Goal: Task Accomplishment & Management: Manage account settings

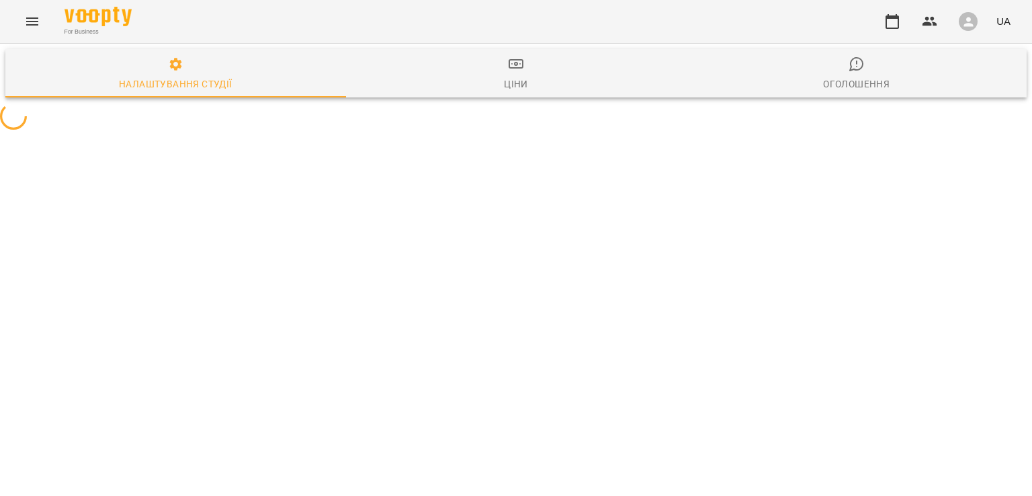
select select "**"
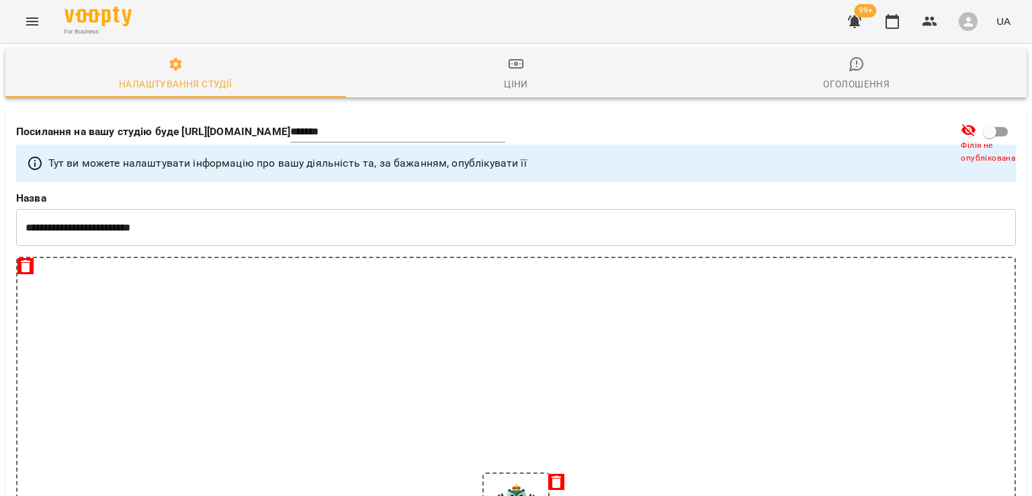
click at [504, 76] on div "Ціни" at bounding box center [516, 84] width 24 height 16
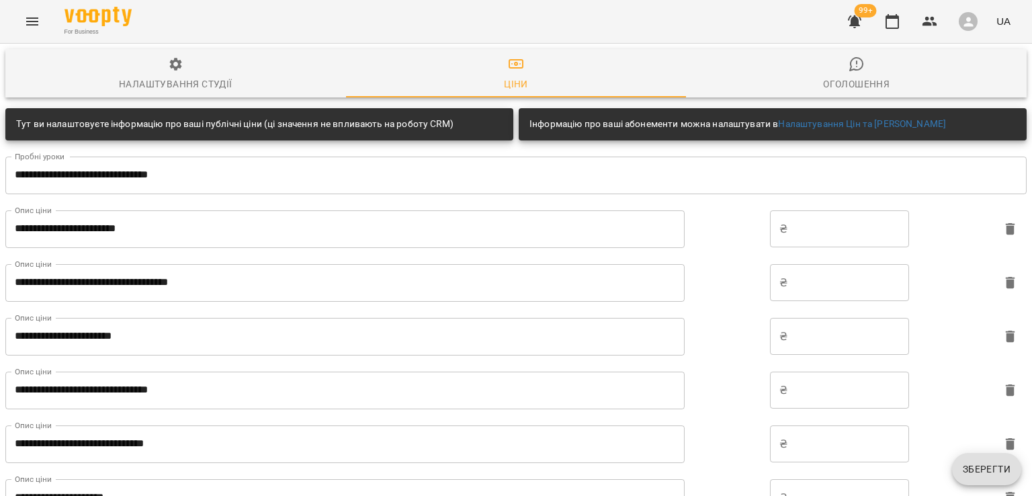
scroll to position [134, 0]
click at [48, 24] on div "For Business 99+ UA" at bounding box center [516, 21] width 1032 height 43
click at [35, 26] on icon "Menu" at bounding box center [32, 21] width 16 height 16
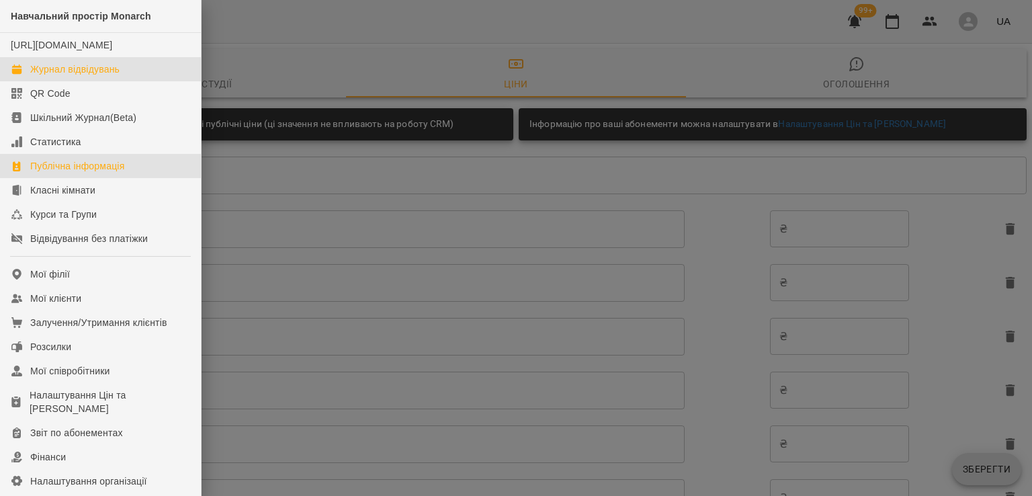
click at [58, 76] on div "Журнал відвідувань" at bounding box center [74, 68] width 89 height 13
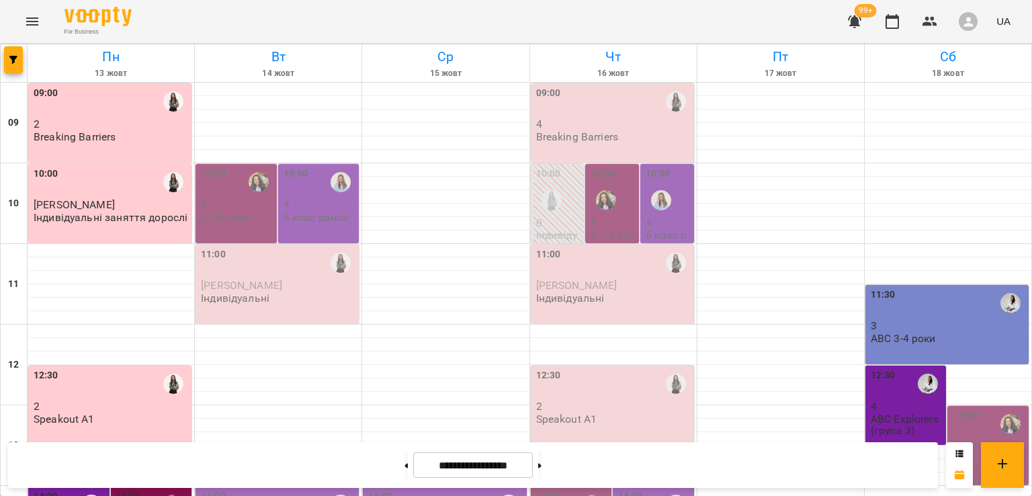
click at [126, 198] on div "10:00" at bounding box center [111, 183] width 155 height 32
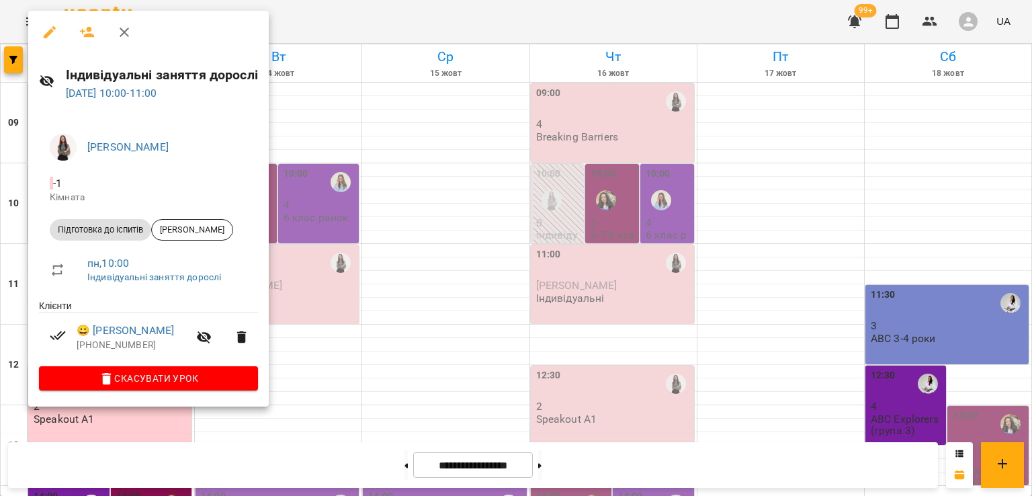
click at [117, 30] on icon "button" at bounding box center [124, 32] width 16 height 16
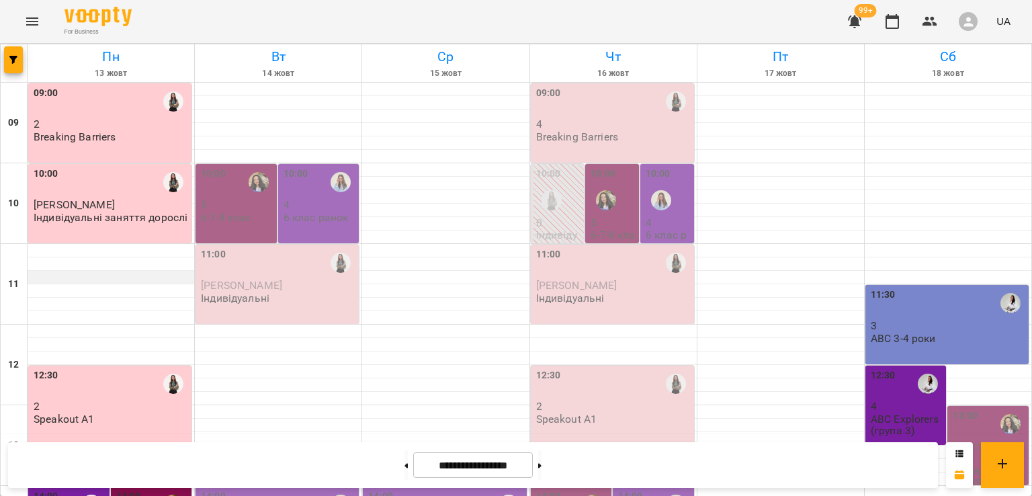
scroll to position [134, 0]
click at [48, 413] on p "Speakout A1" at bounding box center [64, 418] width 61 height 11
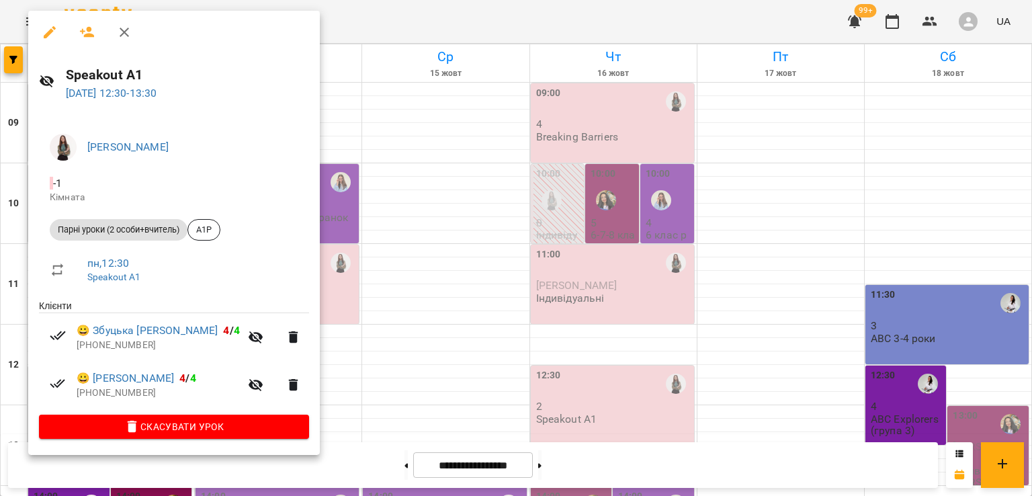
click at [125, 40] on icon "button" at bounding box center [124, 32] width 16 height 16
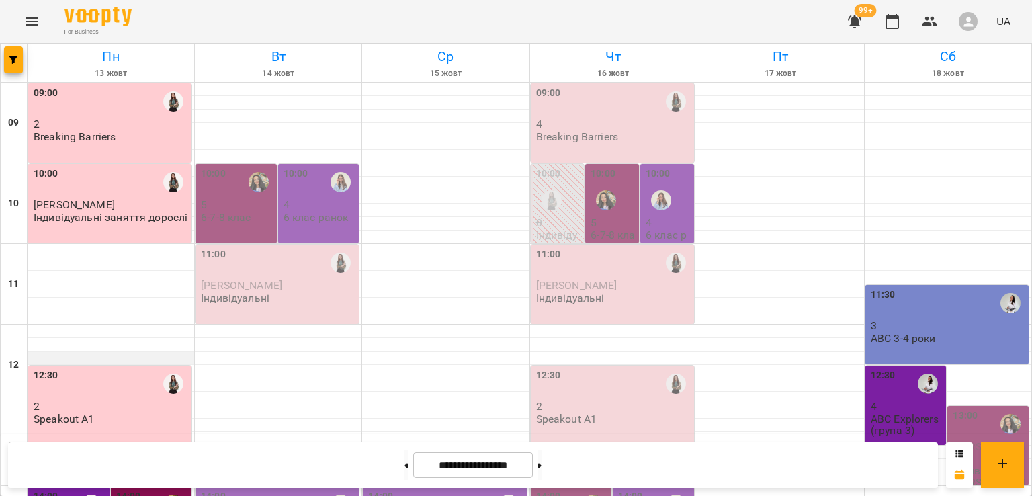
scroll to position [336, 0]
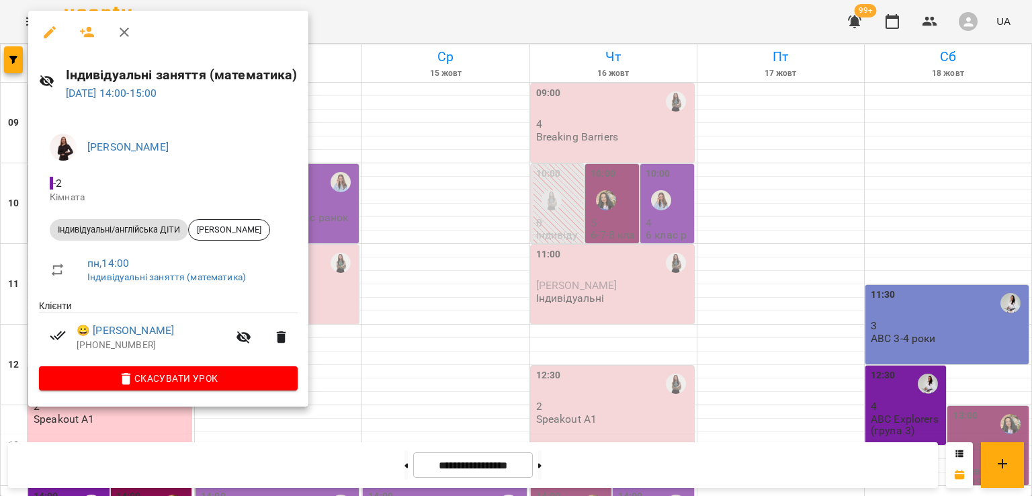
click at [119, 32] on icon "button" at bounding box center [124, 32] width 16 height 16
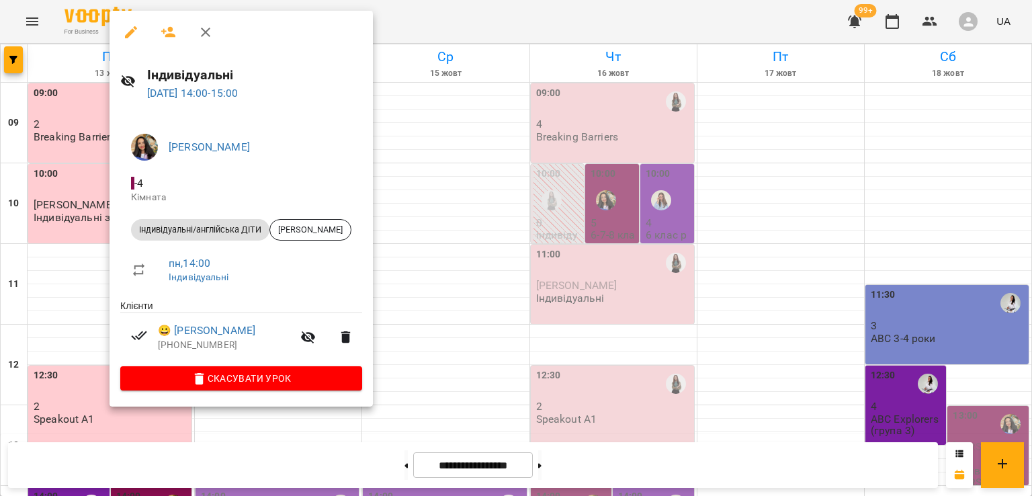
click at [206, 30] on icon "button" at bounding box center [206, 32] width 16 height 16
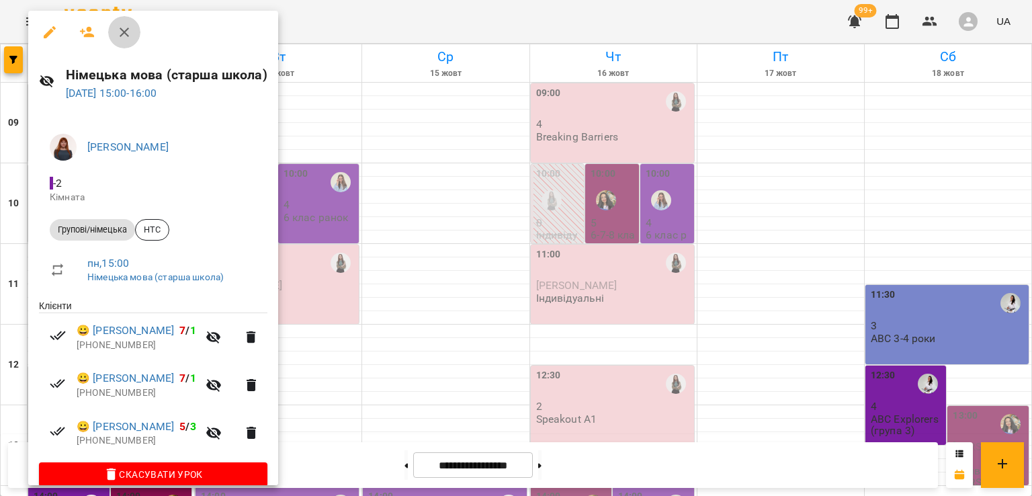
click at [128, 34] on icon "button" at bounding box center [124, 32] width 16 height 16
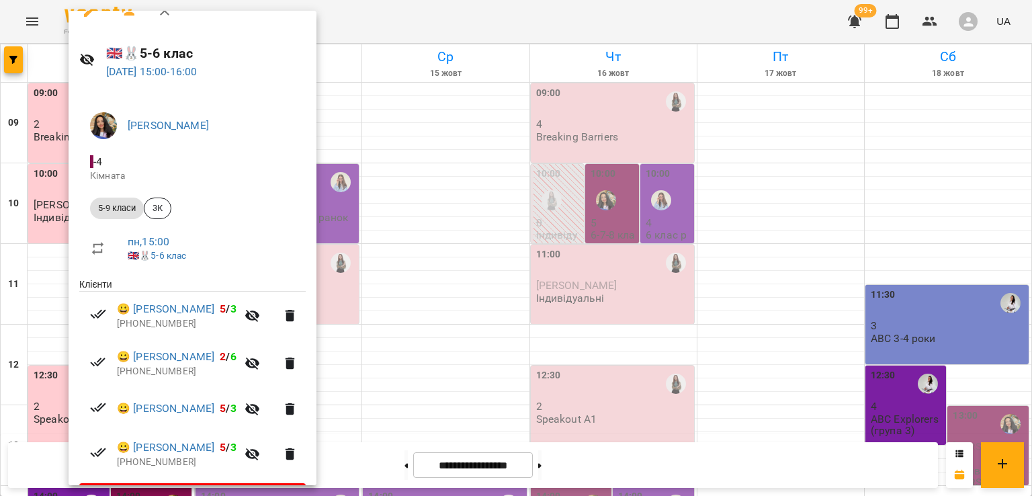
scroll to position [0, 0]
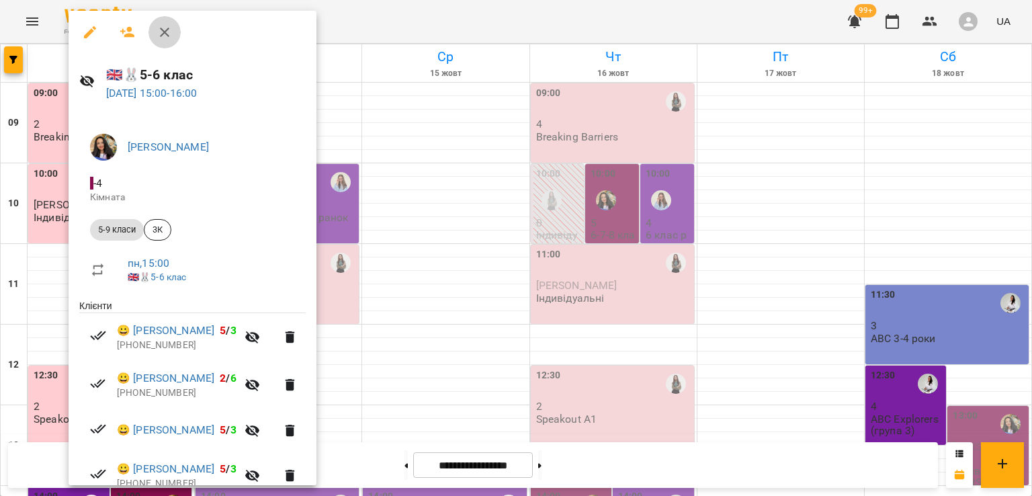
click at [171, 29] on icon "button" at bounding box center [165, 32] width 16 height 16
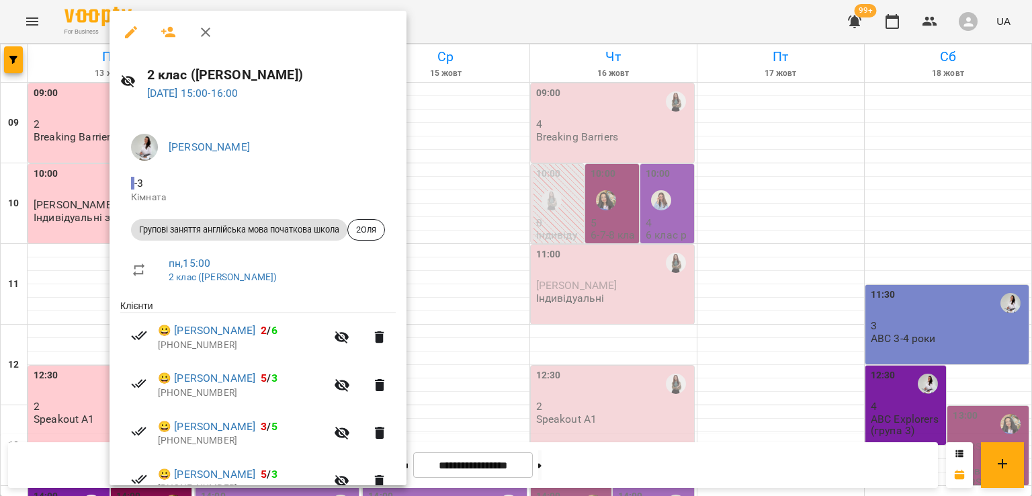
click at [210, 37] on icon "button" at bounding box center [206, 32] width 16 height 16
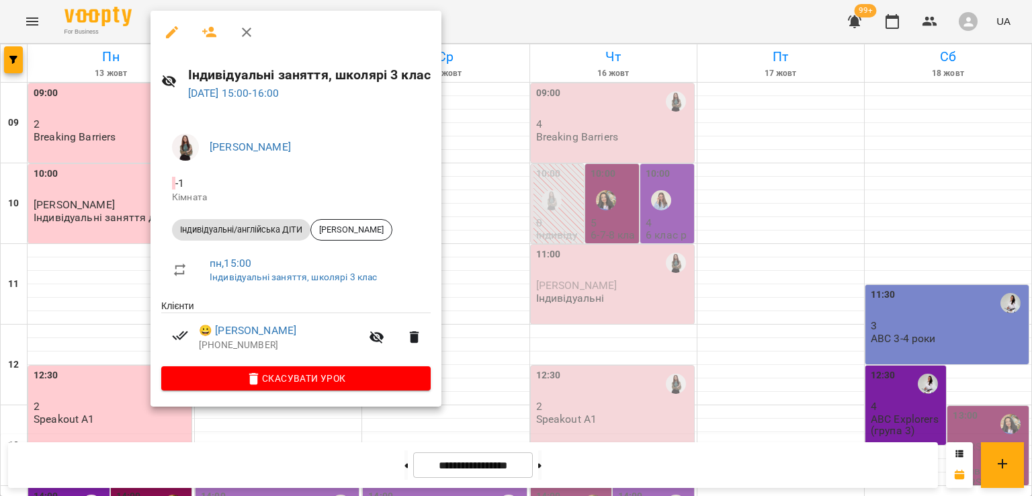
click at [242, 35] on icon "button" at bounding box center [246, 32] width 16 height 16
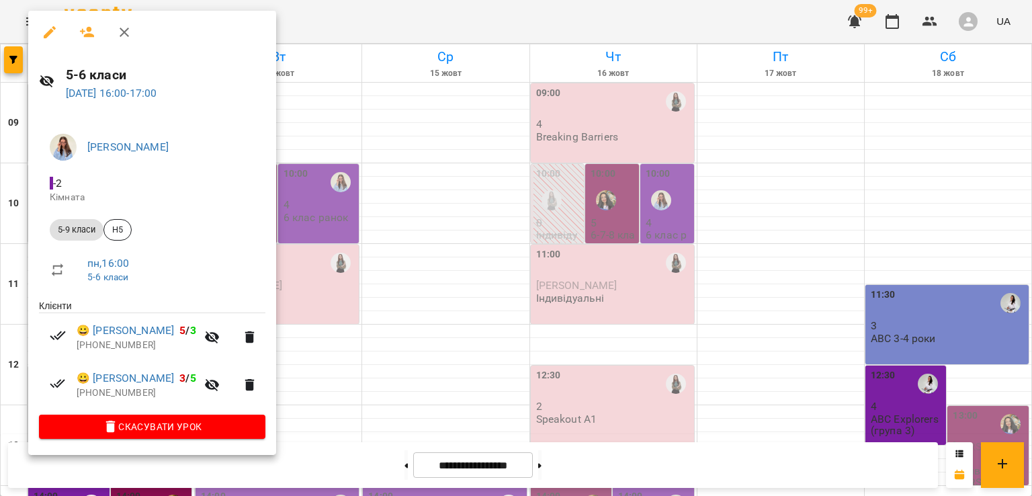
click at [134, 34] on button "button" at bounding box center [124, 32] width 32 height 32
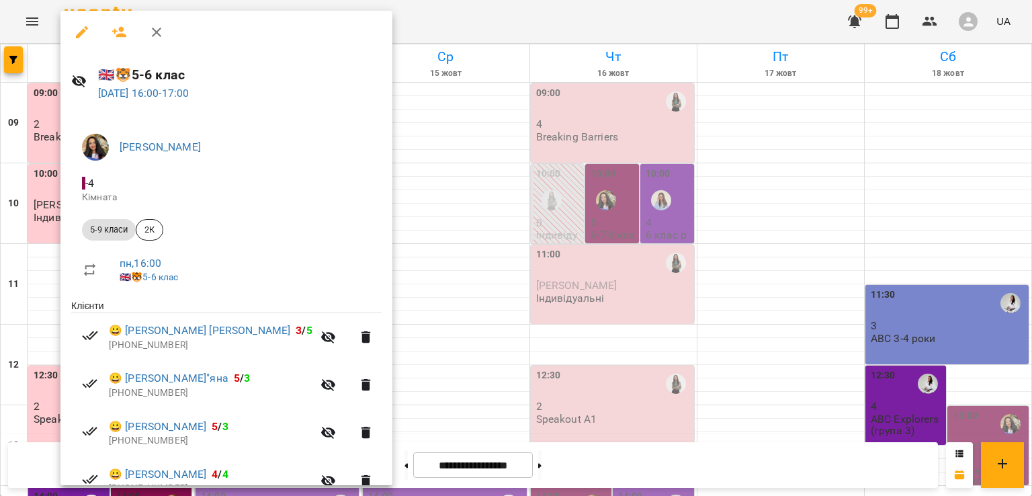
click at [150, 38] on icon "button" at bounding box center [156, 32] width 16 height 16
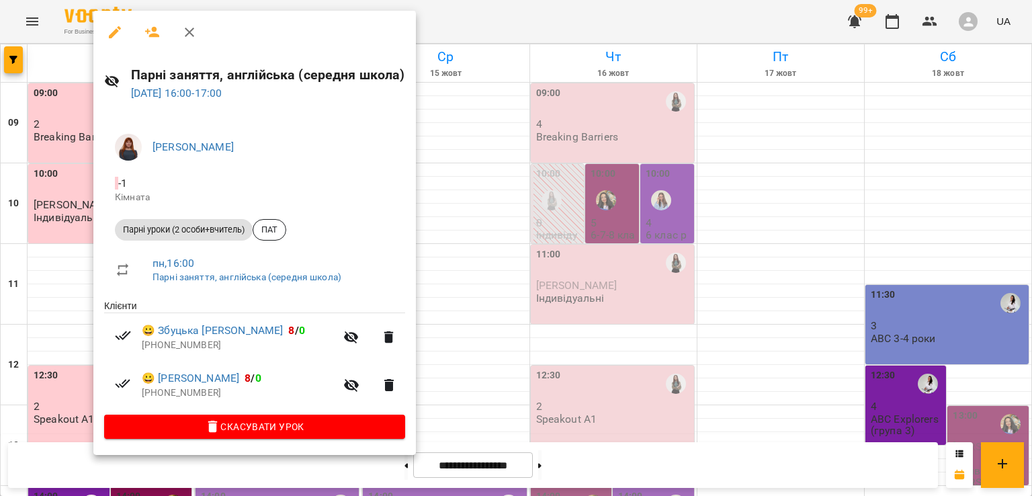
click at [185, 34] on icon "button" at bounding box center [189, 32] width 16 height 16
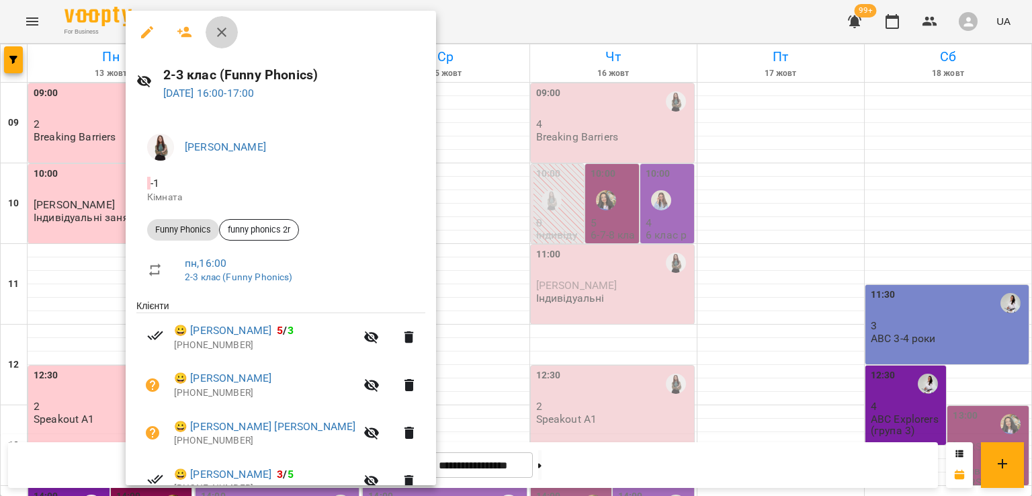
click at [214, 35] on icon "button" at bounding box center [222, 32] width 16 height 16
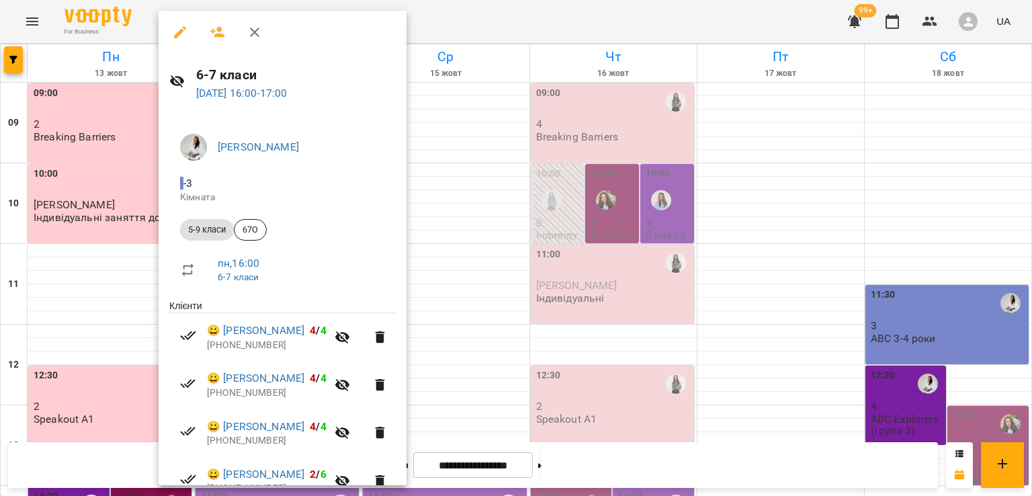
click at [263, 24] on button "button" at bounding box center [254, 32] width 32 height 32
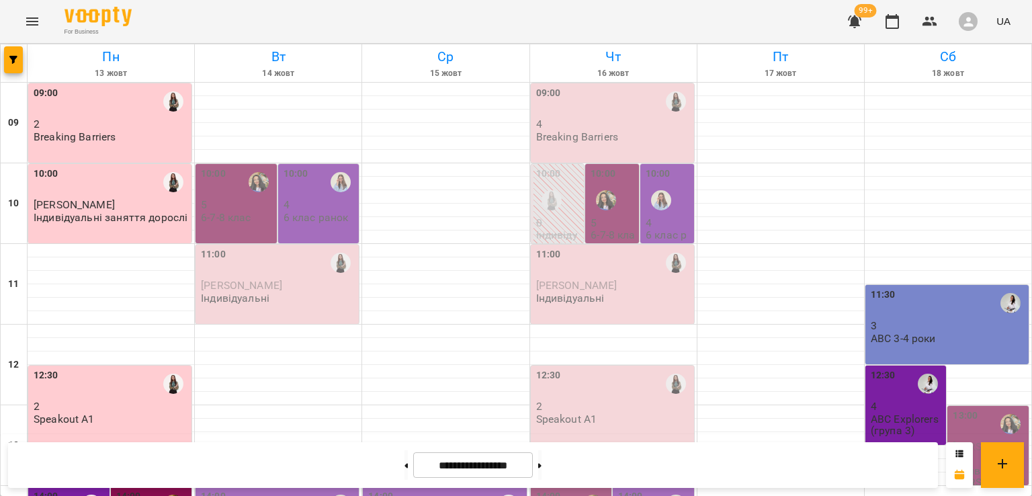
scroll to position [470, 0]
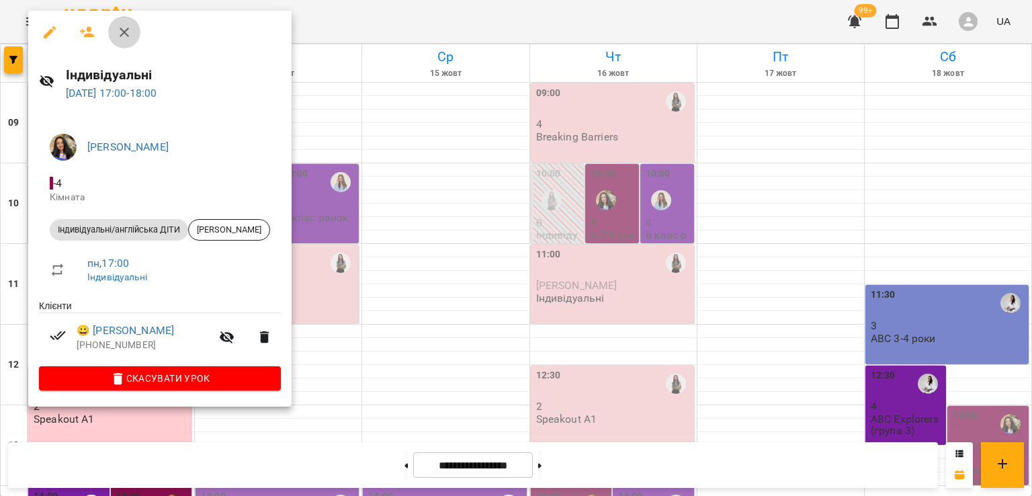
click at [124, 28] on icon "button" at bounding box center [124, 32] width 16 height 16
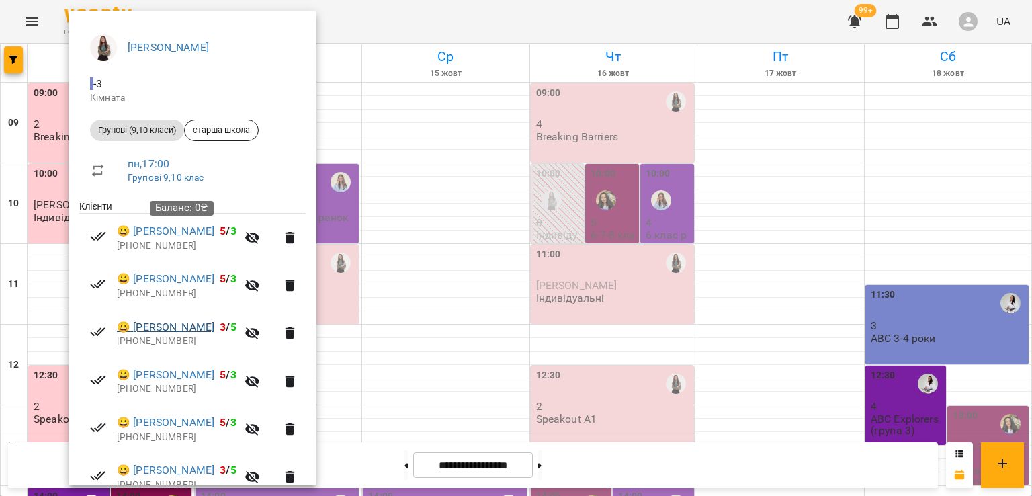
scroll to position [0, 0]
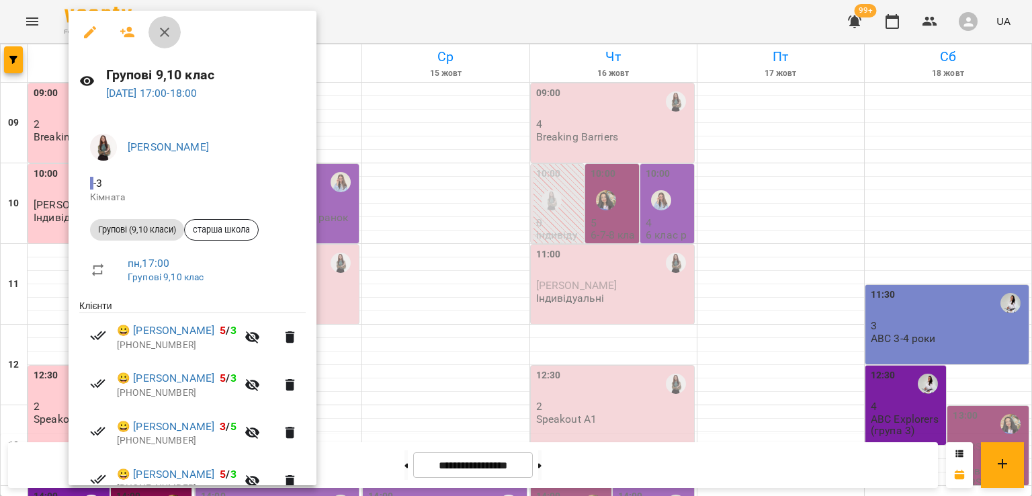
click at [157, 30] on icon "button" at bounding box center [165, 32] width 16 height 16
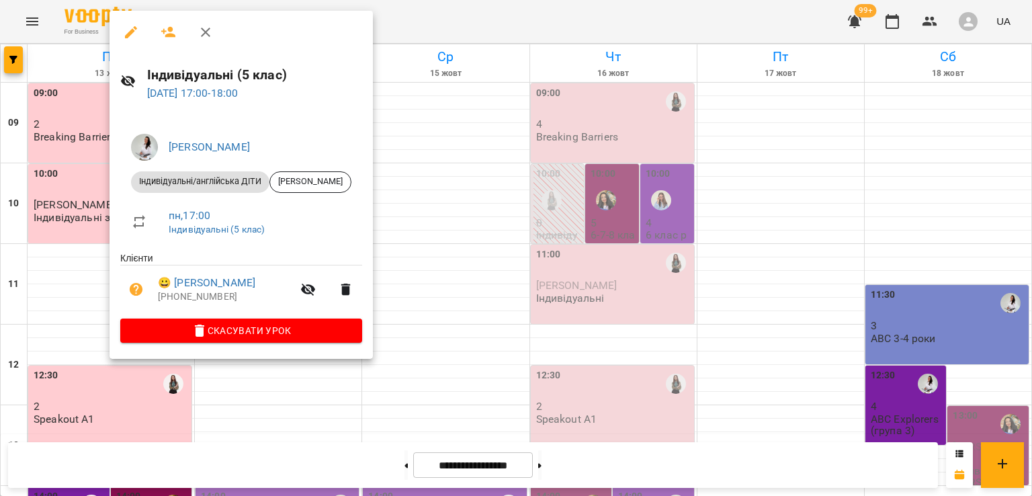
click at [202, 32] on icon "button" at bounding box center [206, 32] width 16 height 16
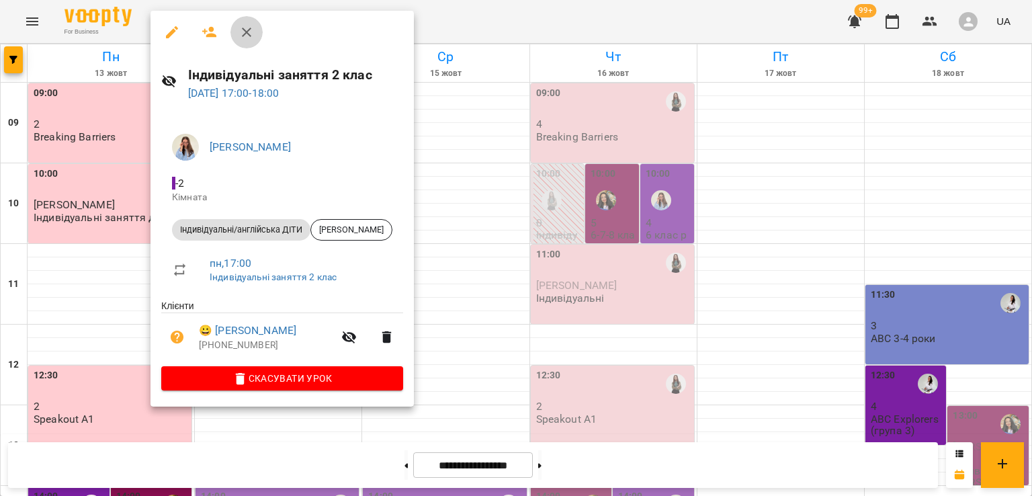
click at [247, 33] on icon "button" at bounding box center [246, 32] width 9 height 9
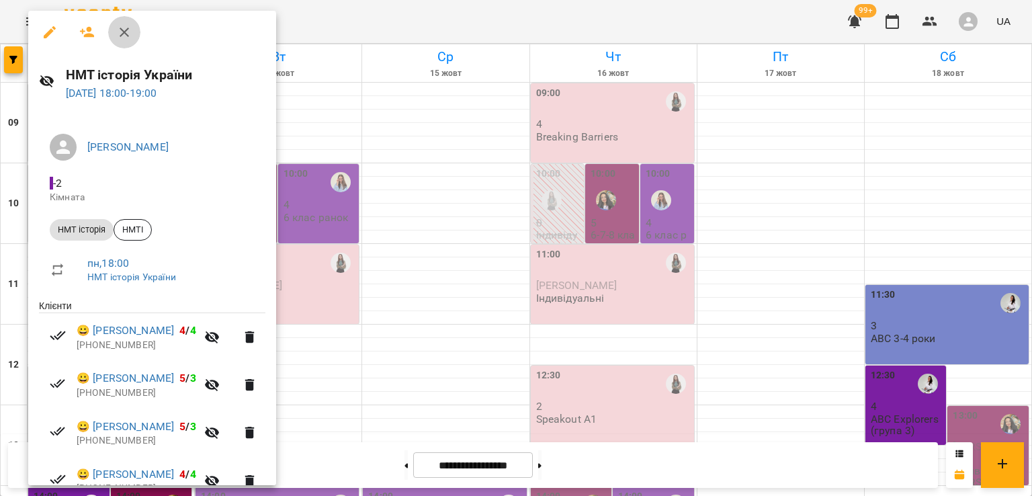
drag, startPoint x: 125, startPoint y: 42, endPoint x: 118, endPoint y: 155, distance: 113.1
click at [124, 49] on div at bounding box center [152, 32] width 248 height 43
drag, startPoint x: 124, startPoint y: 33, endPoint x: 97, endPoint y: 206, distance: 174.7
click at [124, 34] on icon "button" at bounding box center [124, 32] width 16 height 16
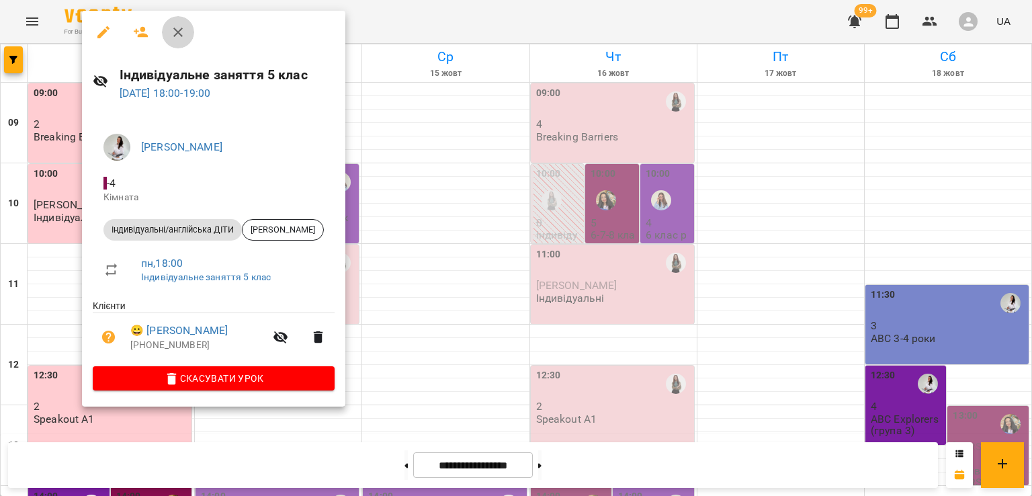
click at [174, 28] on icon "button" at bounding box center [178, 32] width 16 height 16
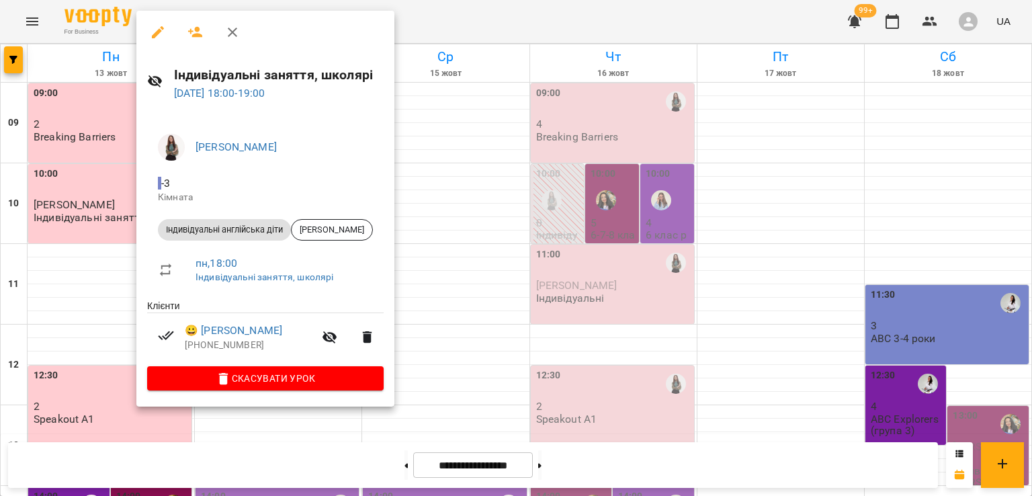
click at [226, 33] on icon "button" at bounding box center [232, 32] width 16 height 16
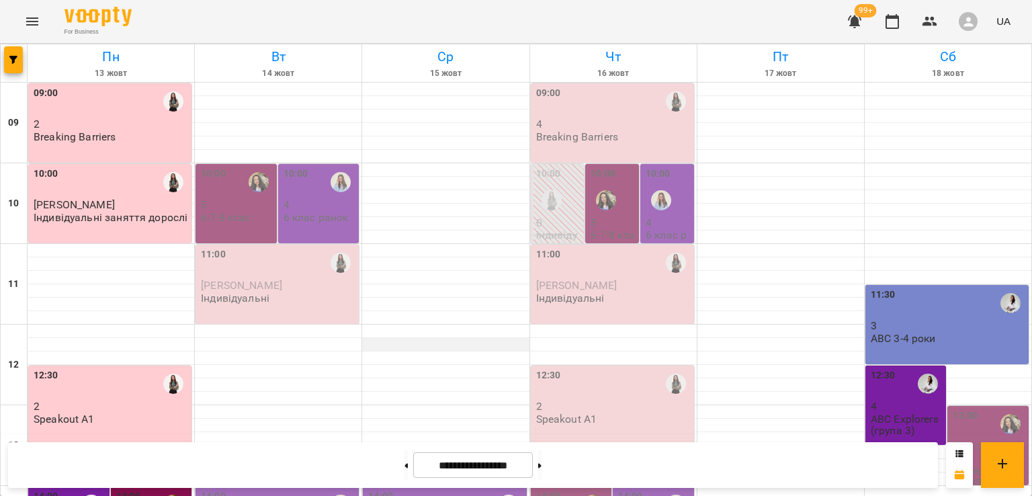
scroll to position [400, 0]
